Goal: Find specific page/section: Find specific page/section

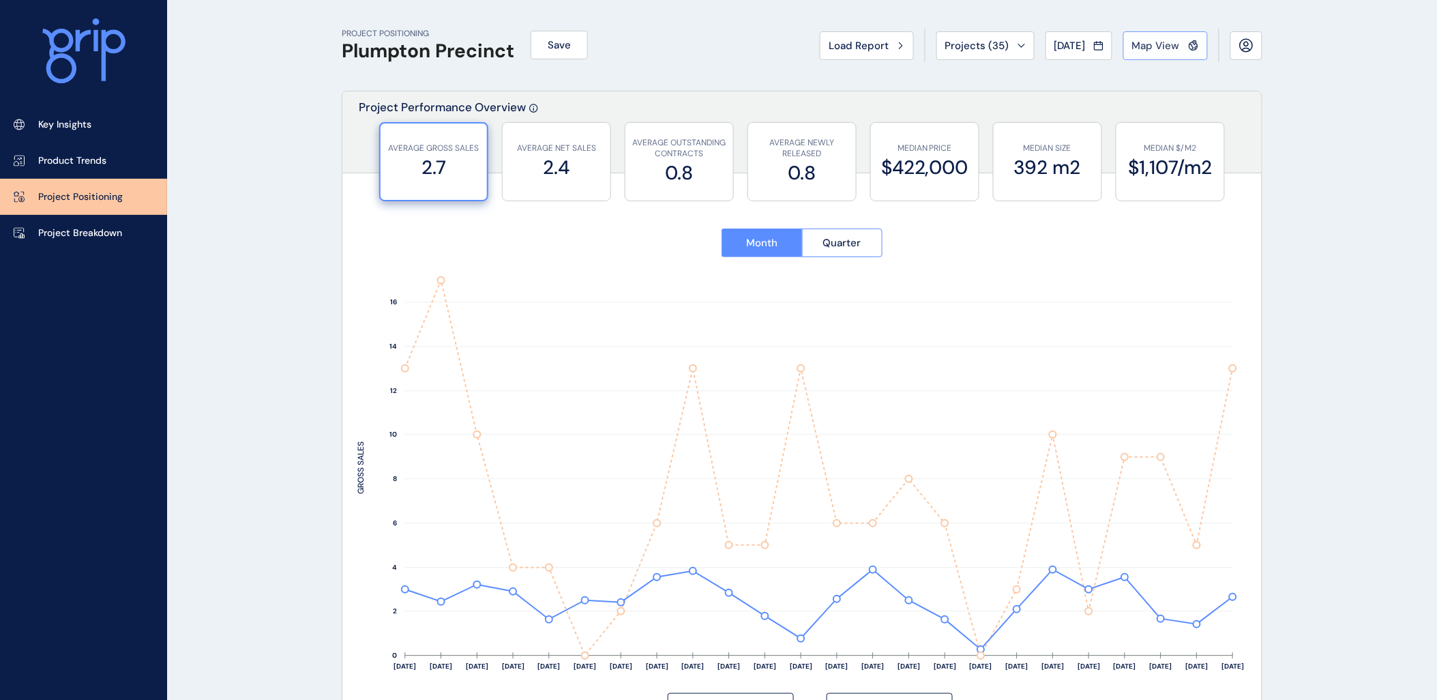
click at [1184, 46] on div "Map View" at bounding box center [1165, 46] width 67 height 14
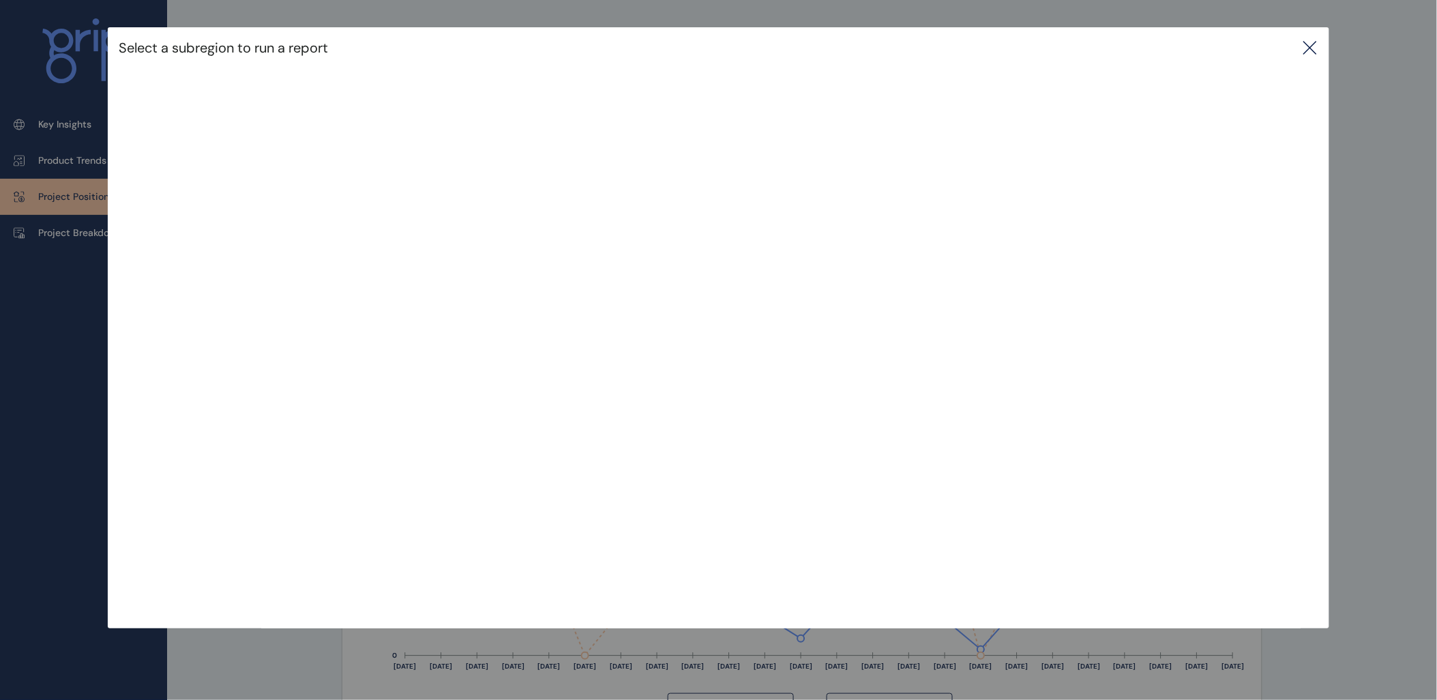
click at [1307, 46] on icon at bounding box center [1310, 48] width 16 height 16
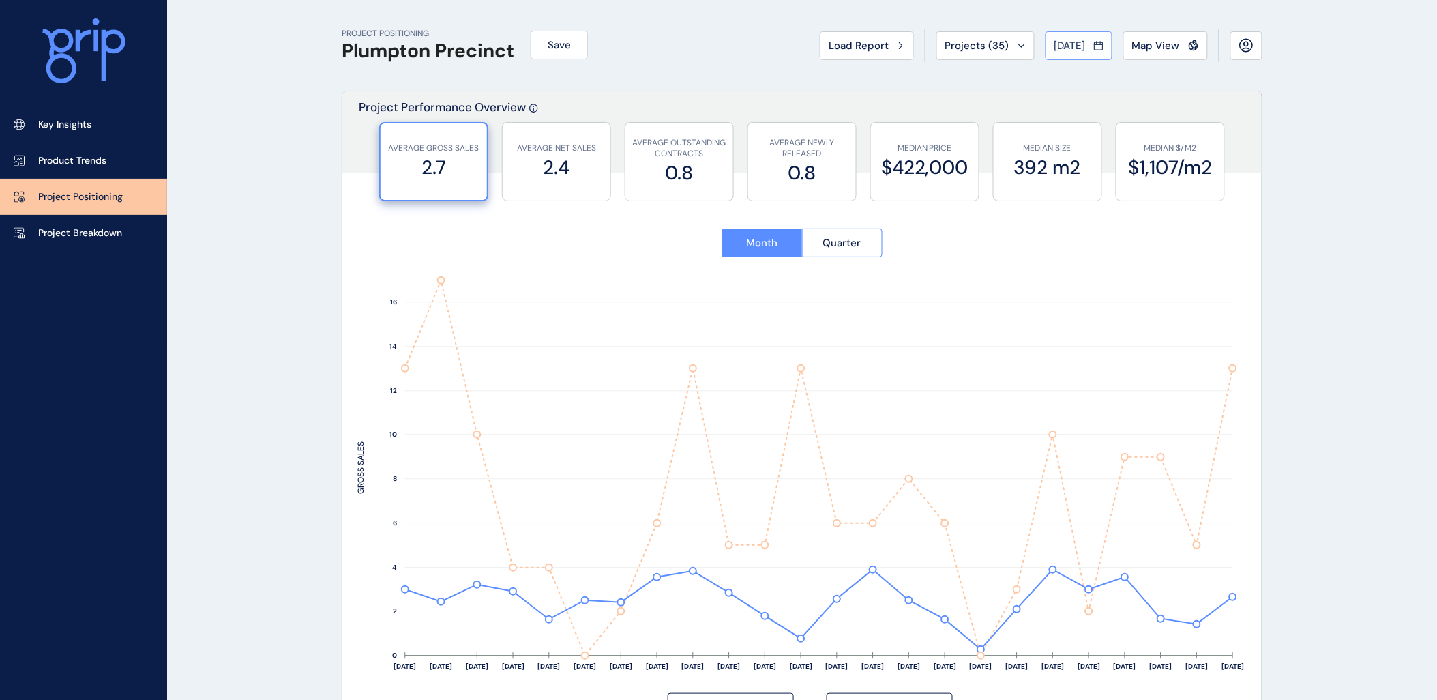
click at [1081, 46] on span "[DATE]" at bounding box center [1070, 46] width 31 height 14
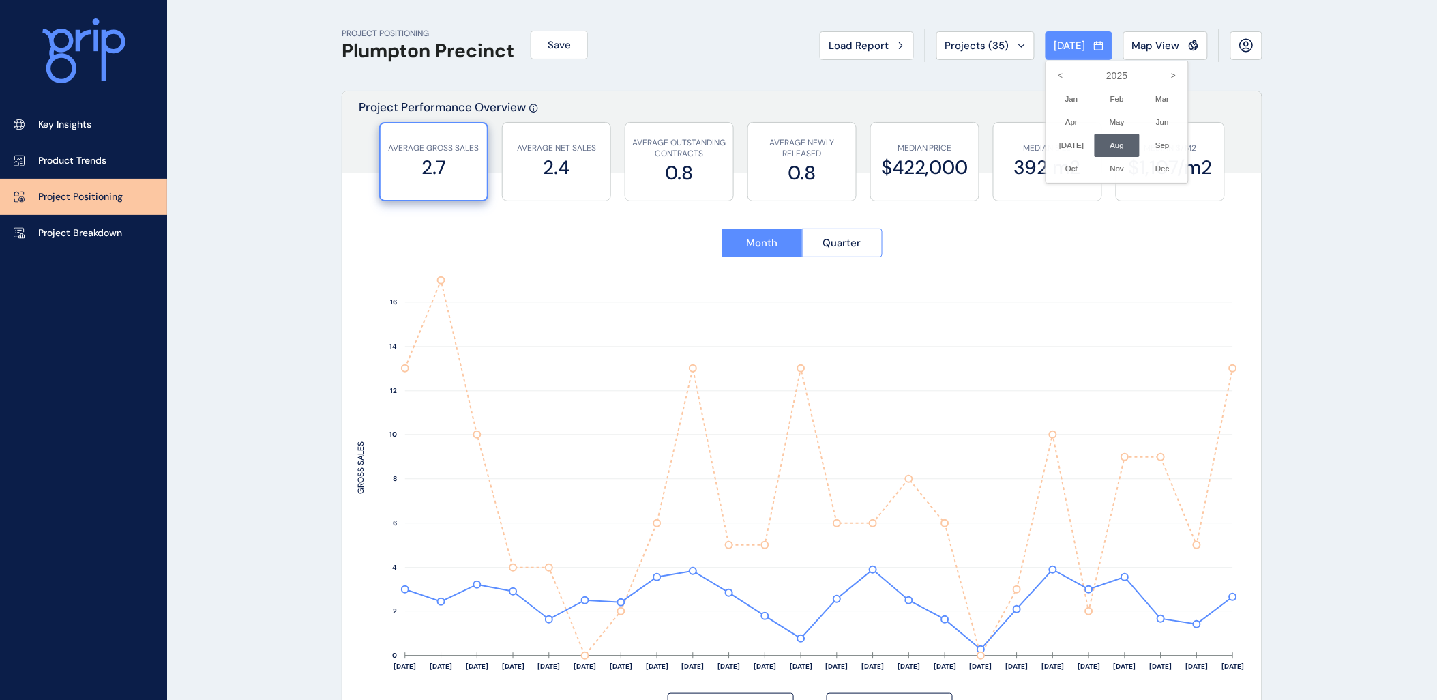
click at [1080, 44] on div at bounding box center [718, 350] width 1437 height 700
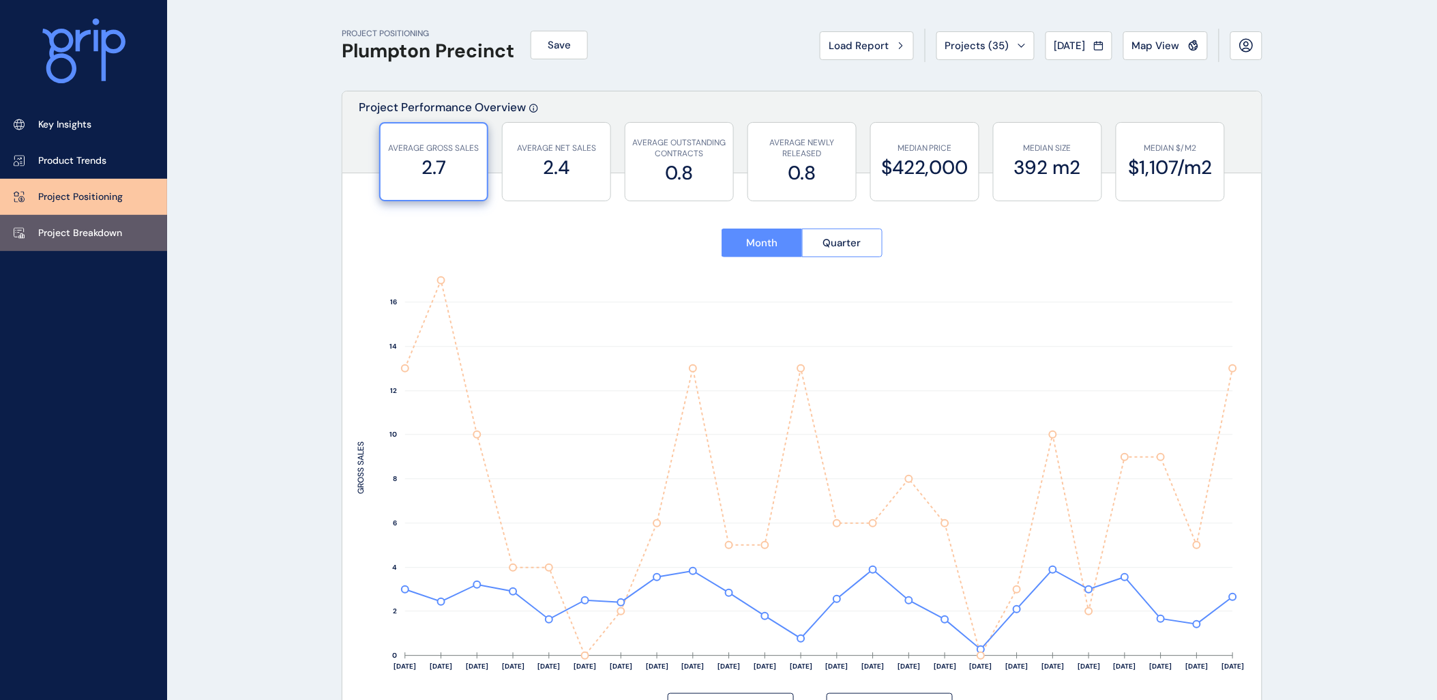
click at [103, 227] on p "Project Breakdown" at bounding box center [80, 233] width 84 height 14
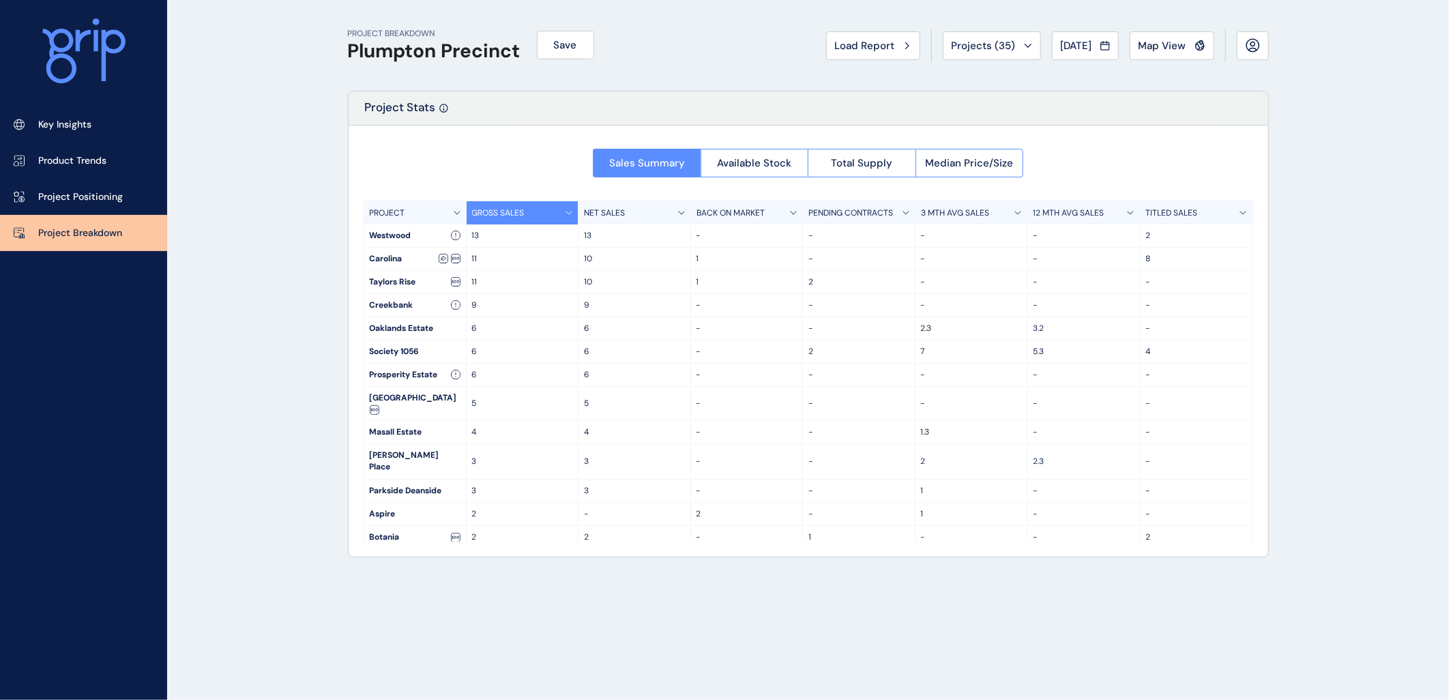
click at [261, 144] on div "PROJECT BREAKDOWN Plumpton Precinct Save Load Report Projects ( 35 ) [DATE] 202…" at bounding box center [724, 350] width 1449 height 700
click at [983, 44] on span "Projects ( 35 )" at bounding box center [984, 46] width 64 height 14
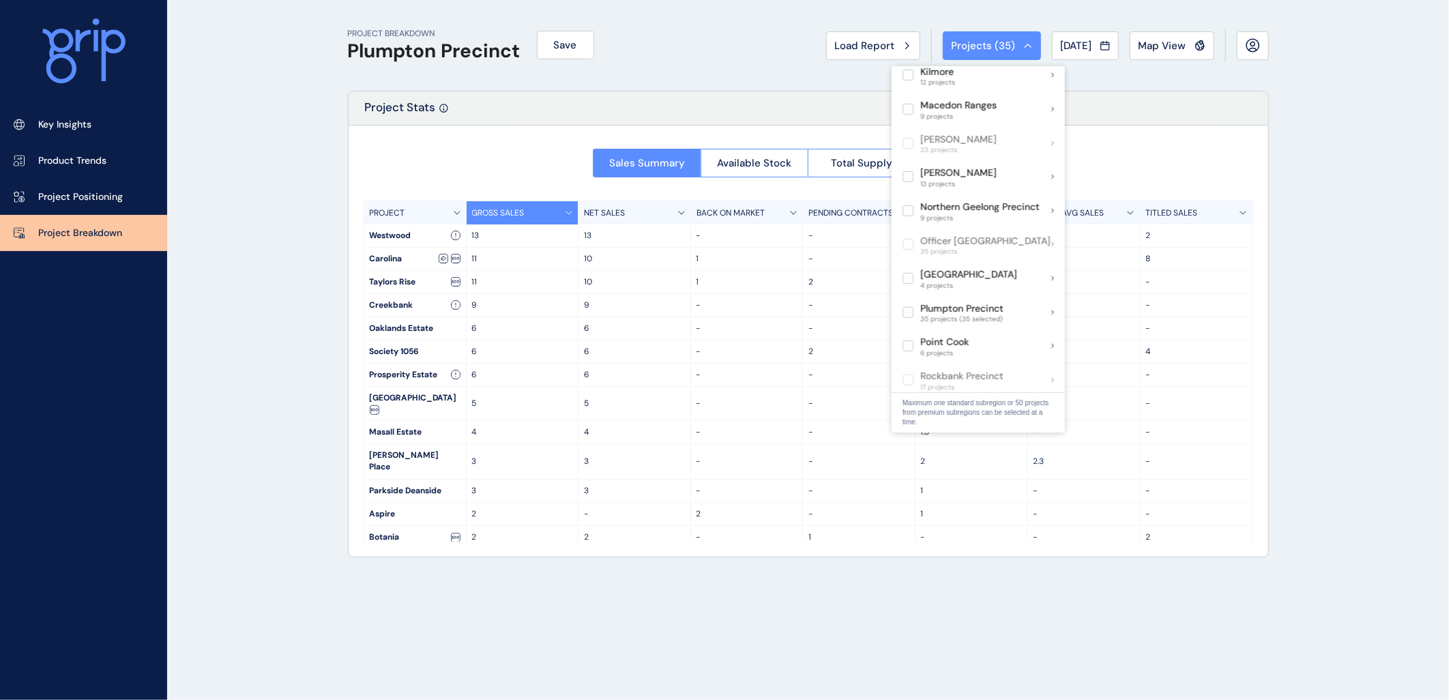
scroll to position [529, 0]
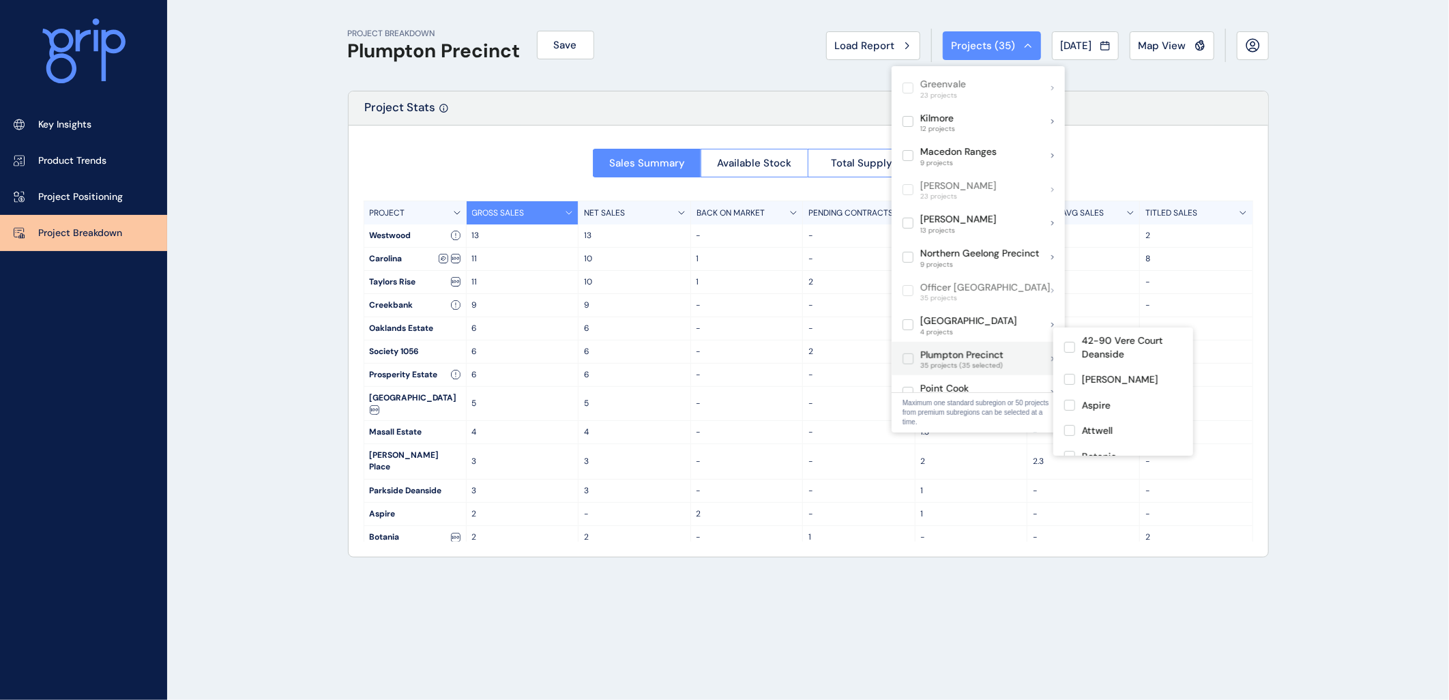
click at [908, 353] on label at bounding box center [908, 358] width 11 height 11
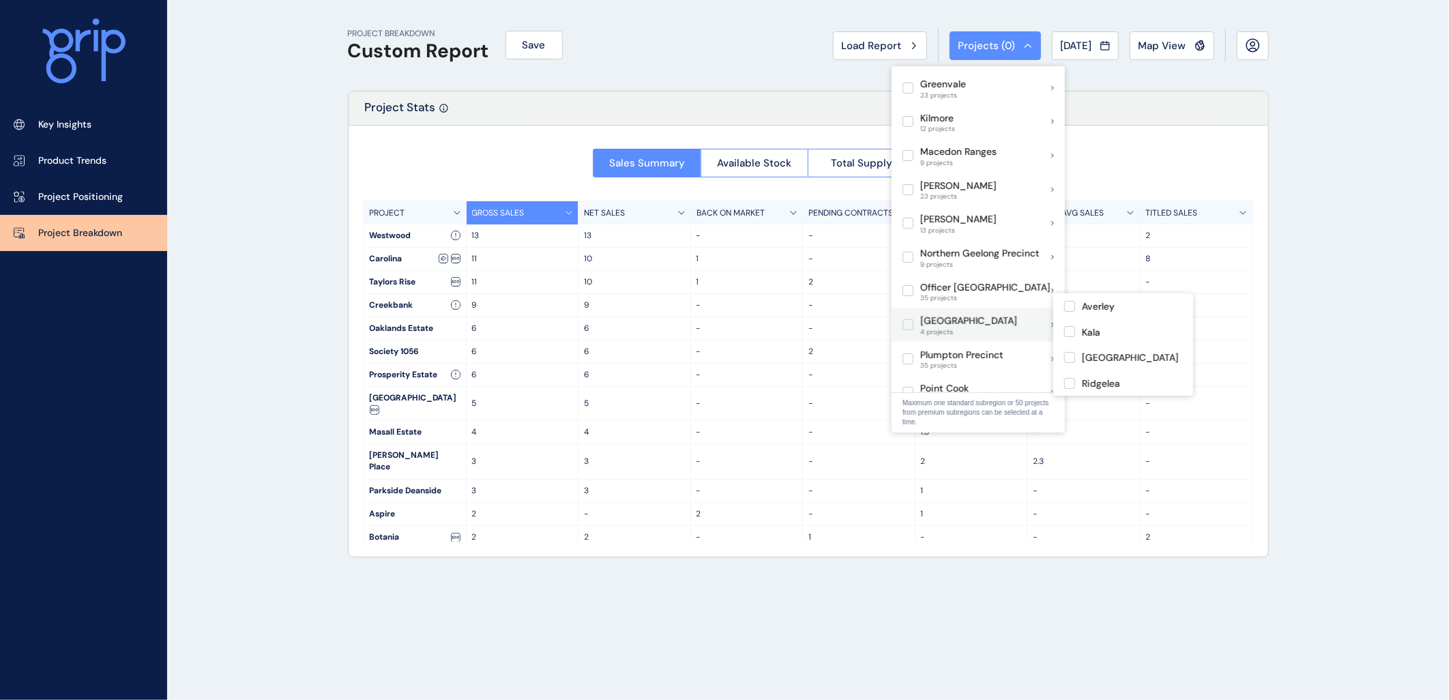
click at [909, 319] on label at bounding box center [908, 324] width 11 height 11
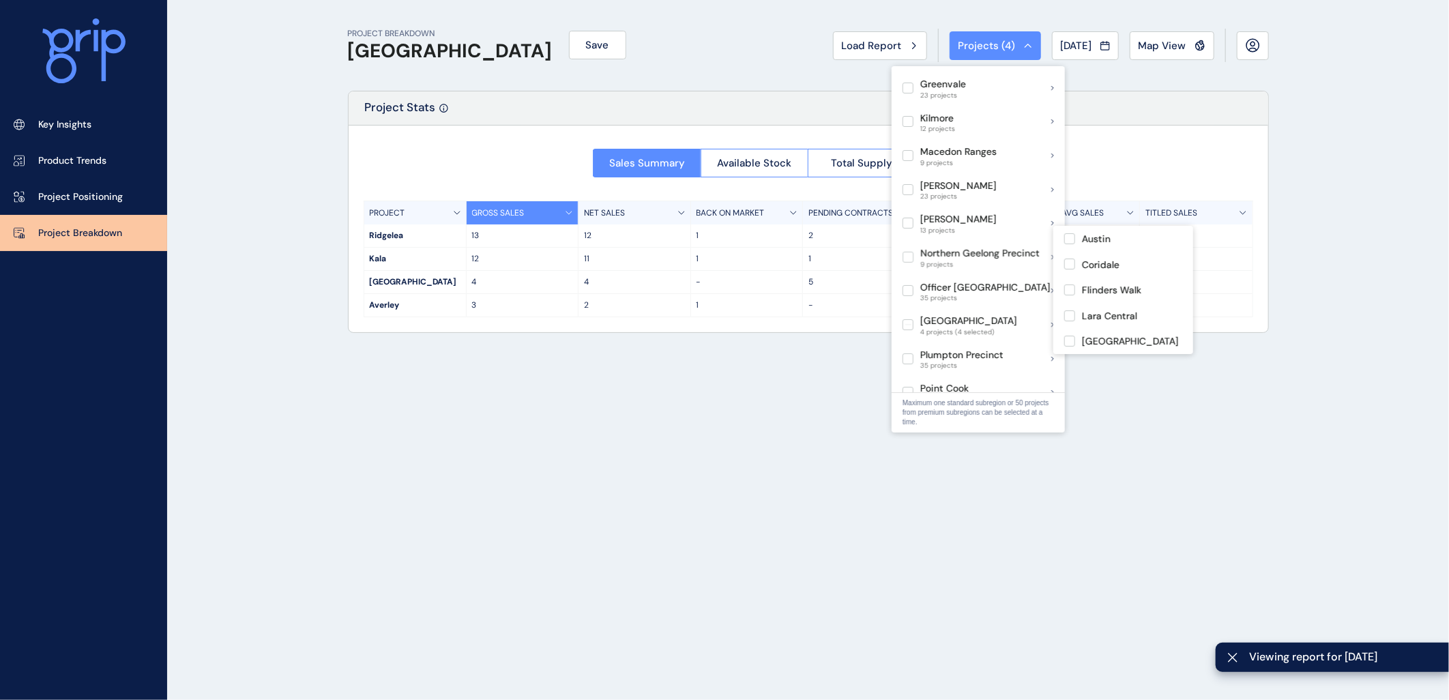
click at [663, 379] on div "PROJECT BREAKDOWN Pakenham East Save Load Report Projects ( 4 ) [DATE] 2025 < >…" at bounding box center [808, 350] width 955 height 700
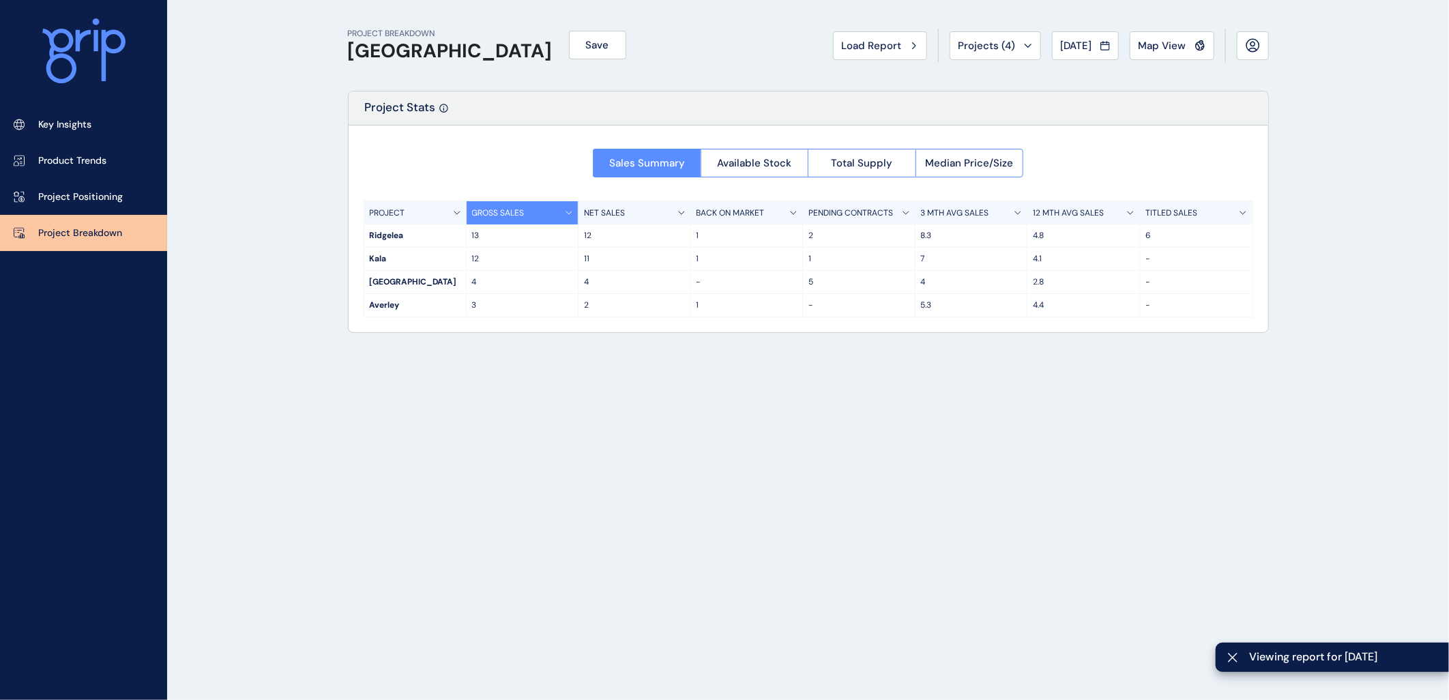
drag, startPoint x: 480, startPoint y: 259, endPoint x: 565, endPoint y: 259, distance: 84.6
click at [565, 259] on p "12" at bounding box center [522, 259] width 101 height 12
click at [862, 169] on button "Total Supply" at bounding box center [862, 163] width 108 height 29
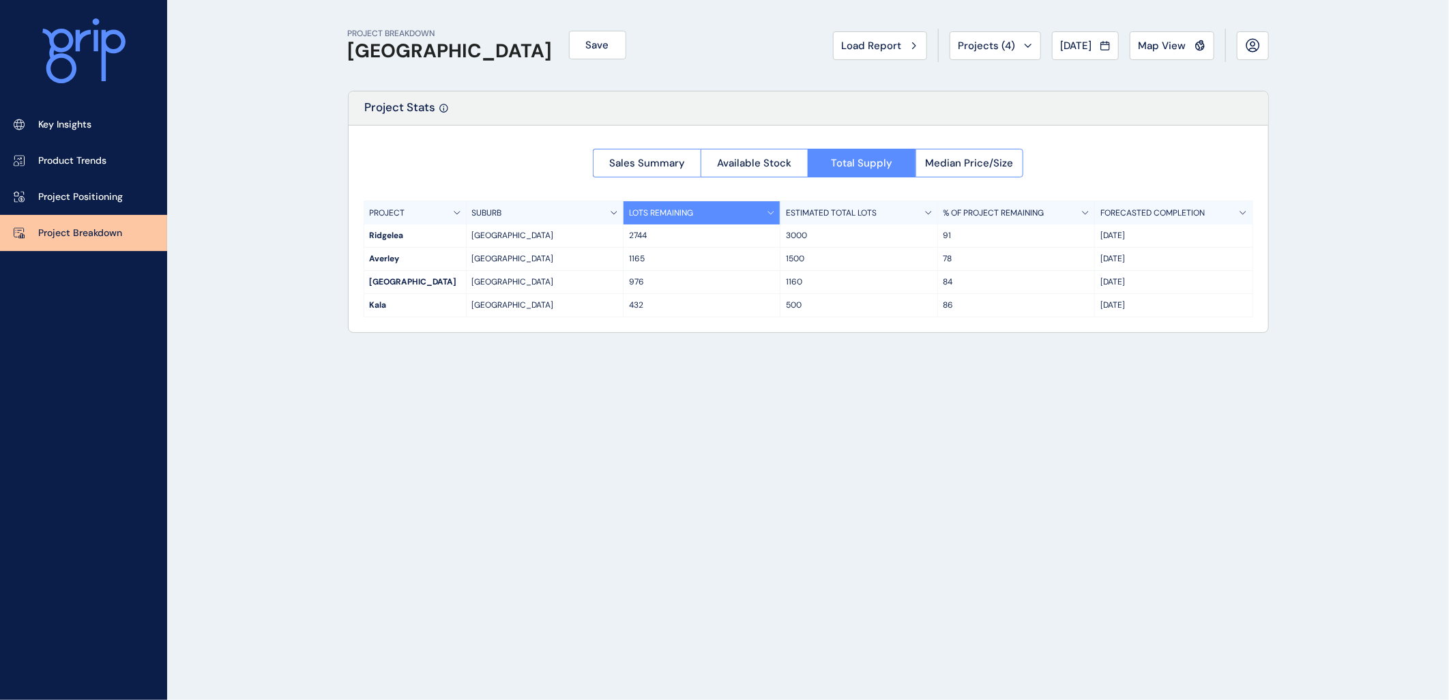
click at [634, 304] on p "432" at bounding box center [701, 305] width 145 height 12
